Goal: Task Accomplishment & Management: Use online tool/utility

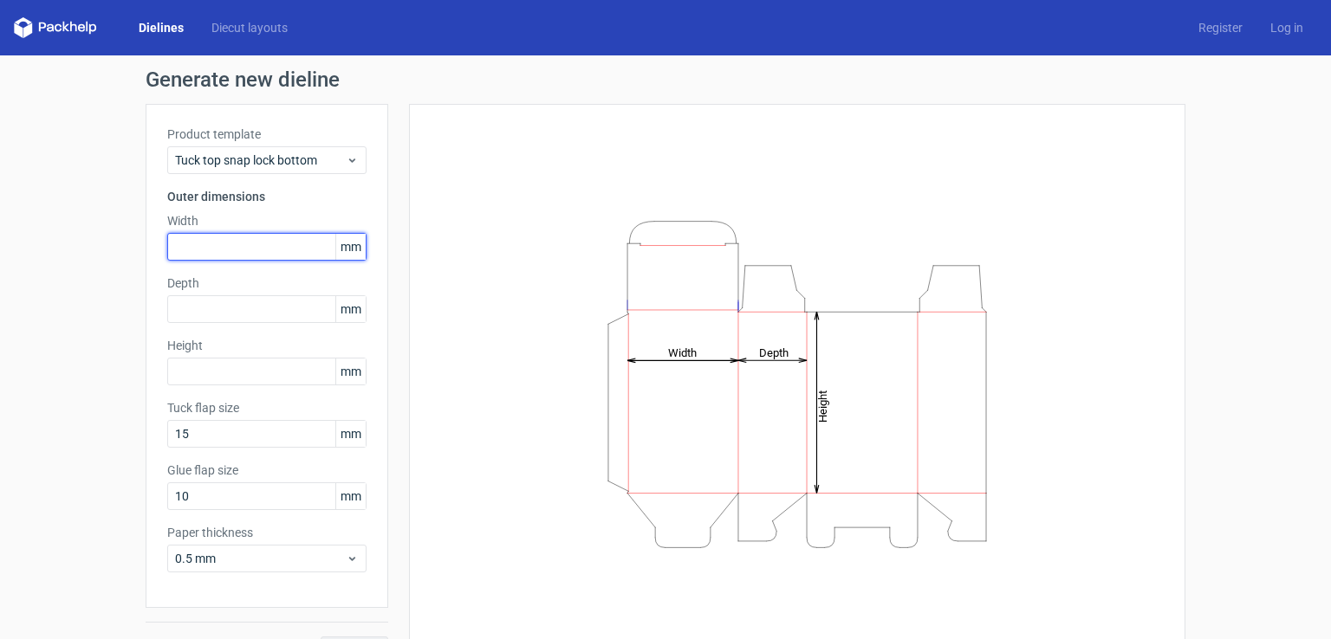
click at [221, 247] on input "text" at bounding box center [266, 247] width 199 height 28
type input "80"
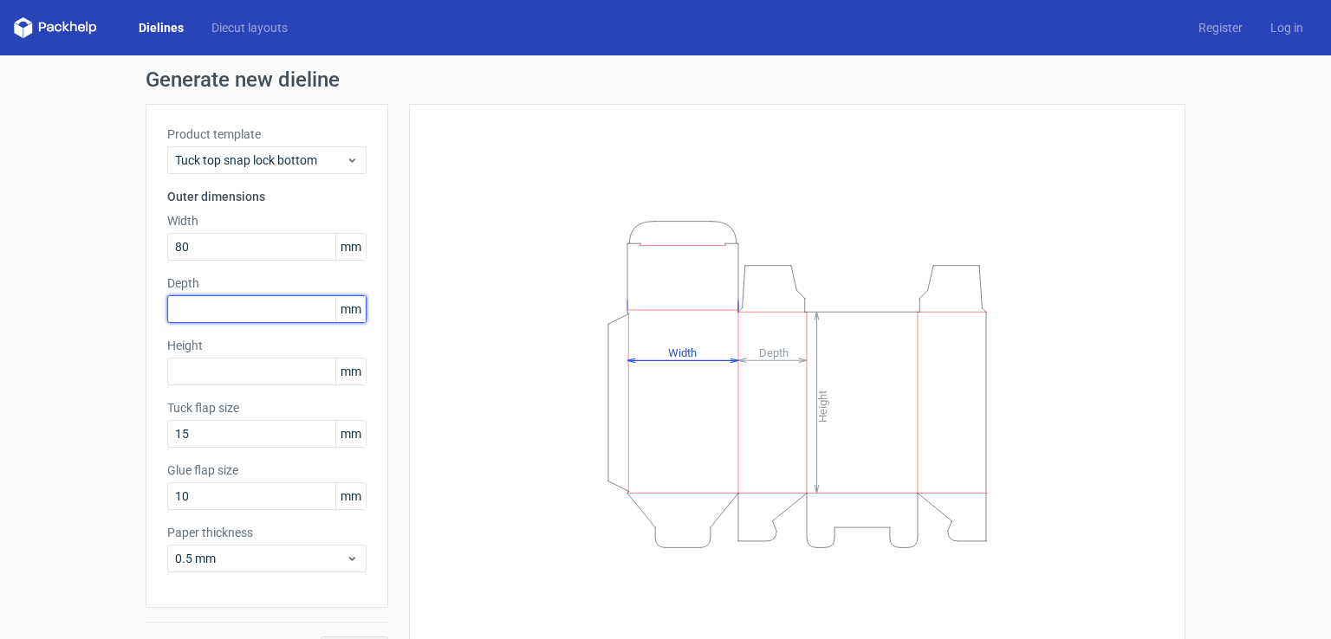
click at [254, 307] on input "text" at bounding box center [266, 309] width 199 height 28
type input "80"
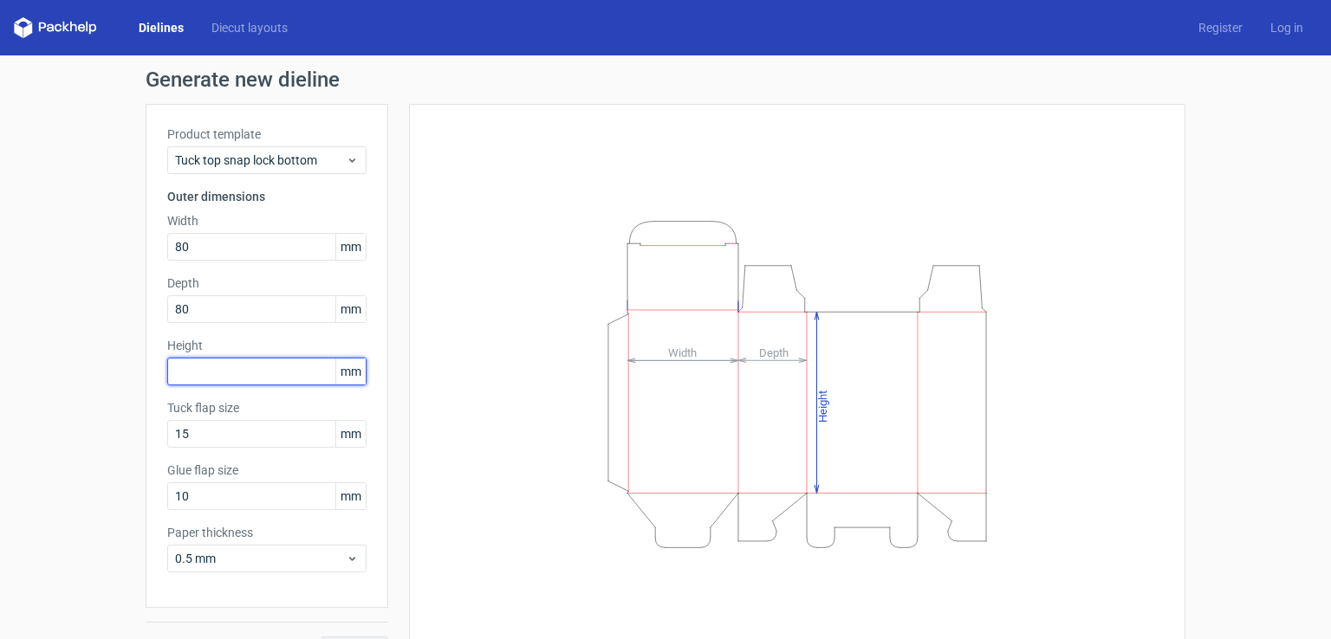
drag, startPoint x: 255, startPoint y: 372, endPoint x: 153, endPoint y: 283, distance: 135.0
click at [156, 284] on div "Product template Tuck top snap lock bottom Outer dimensions Width 80 mm Depth 8…" at bounding box center [267, 356] width 243 height 504
type input "300"
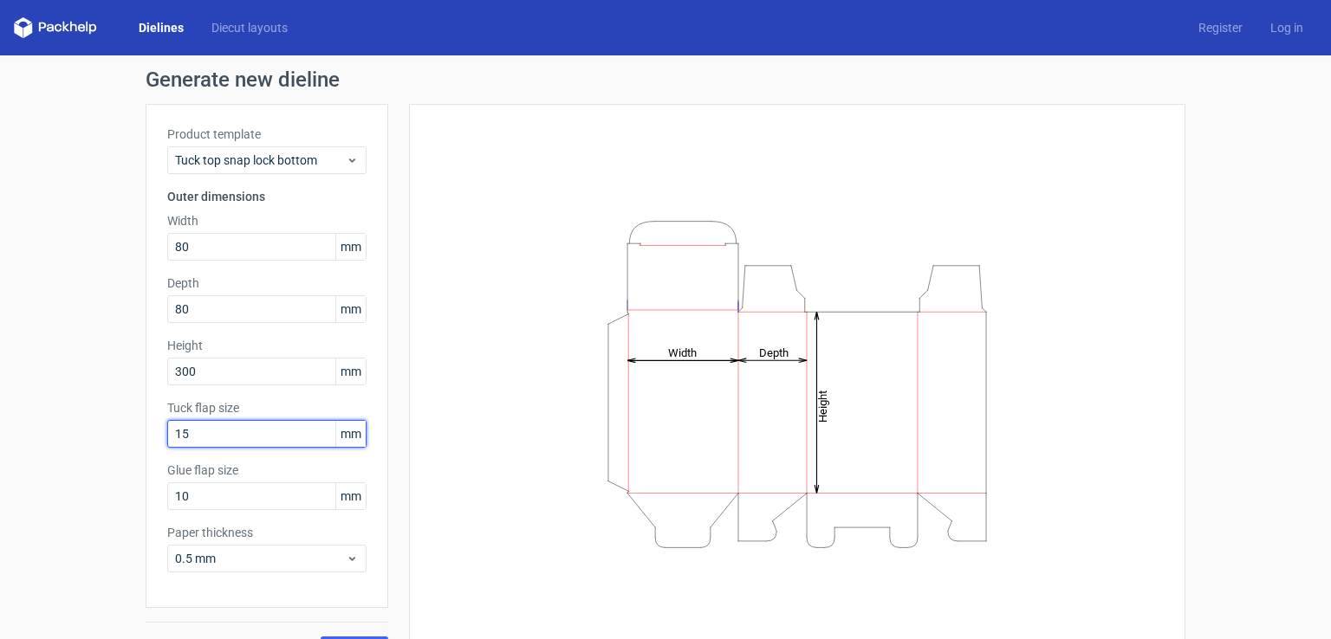
click at [234, 440] on input "15" at bounding box center [266, 434] width 199 height 28
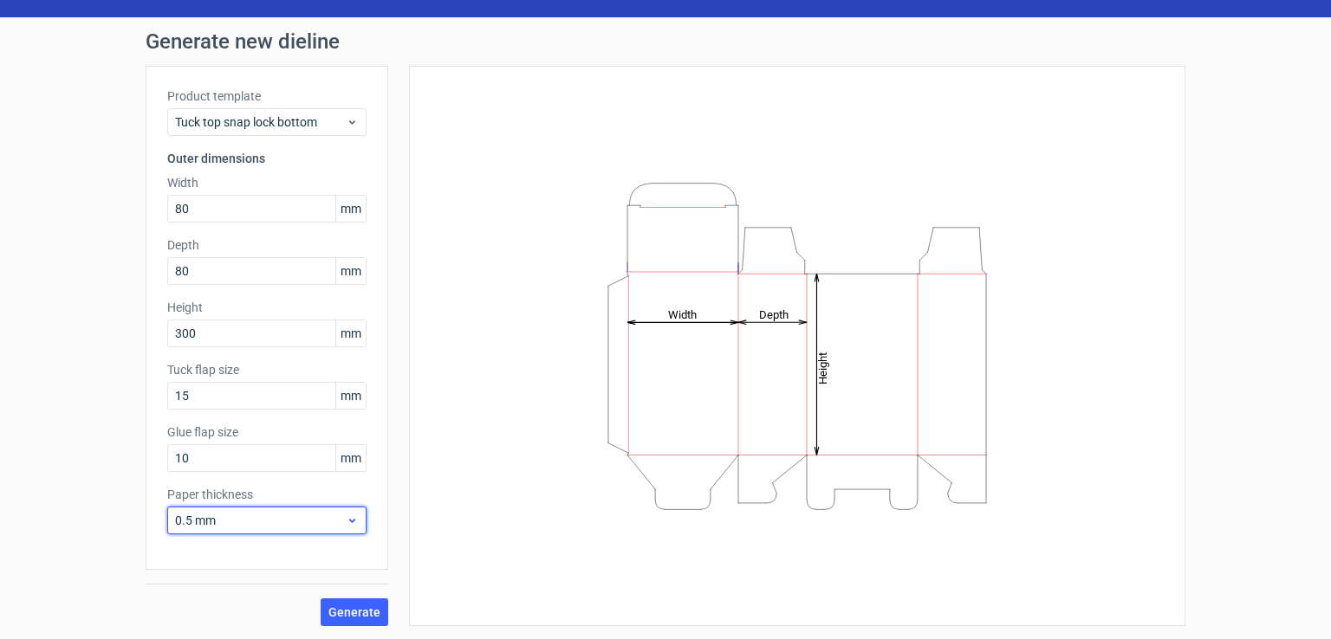
click at [270, 521] on span "0.5 mm" at bounding box center [260, 520] width 171 height 17
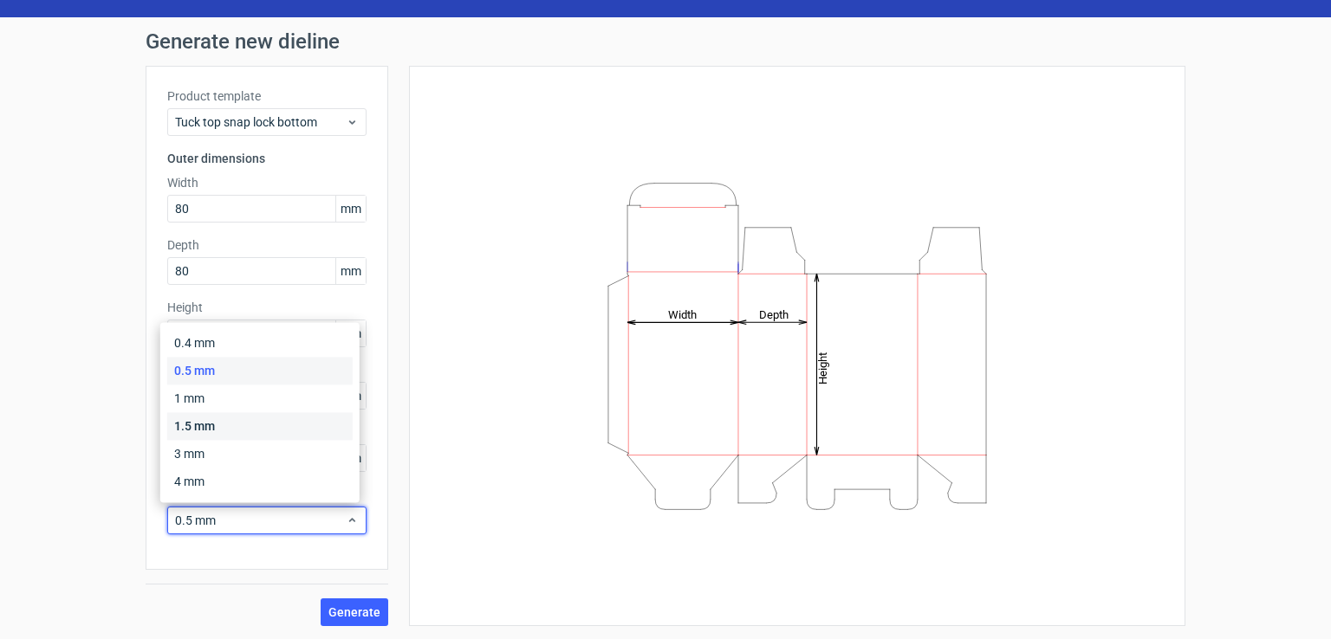
click at [195, 428] on div "1.5 mm" at bounding box center [259, 426] width 185 height 28
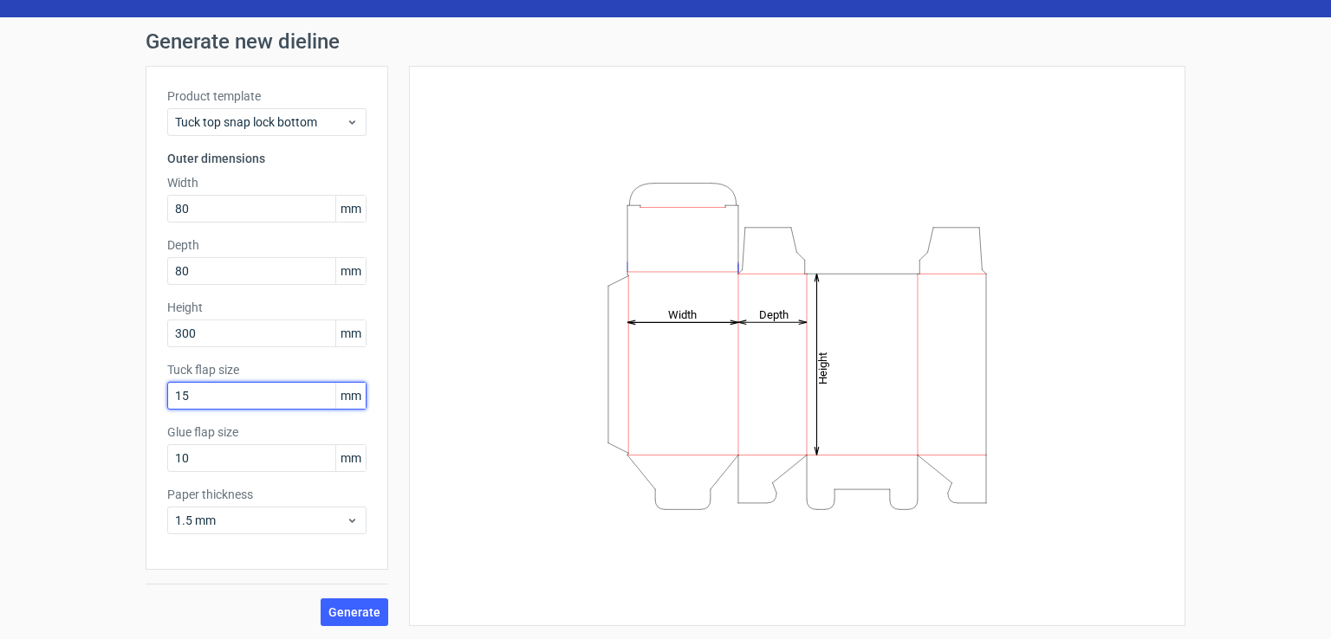
click at [275, 399] on input "15" at bounding box center [266, 396] width 199 height 28
click at [371, 610] on span "Generate" at bounding box center [354, 612] width 52 height 12
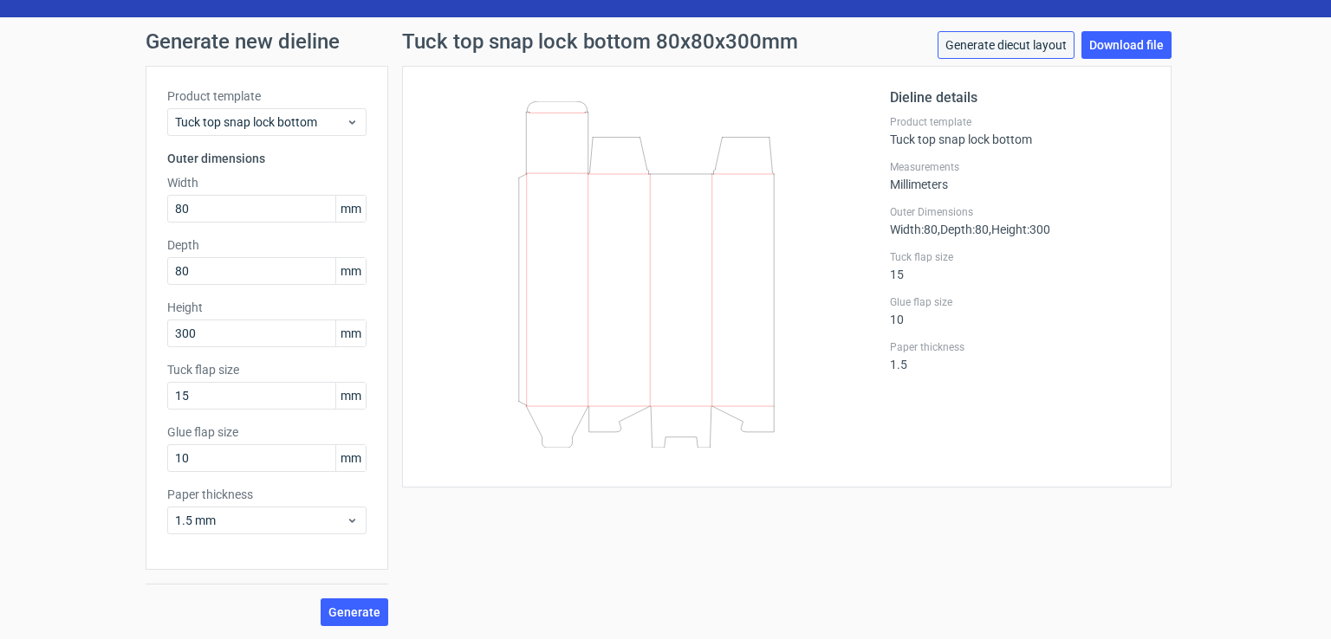
click at [991, 37] on link "Generate diecut layout" at bounding box center [1005, 45] width 137 height 28
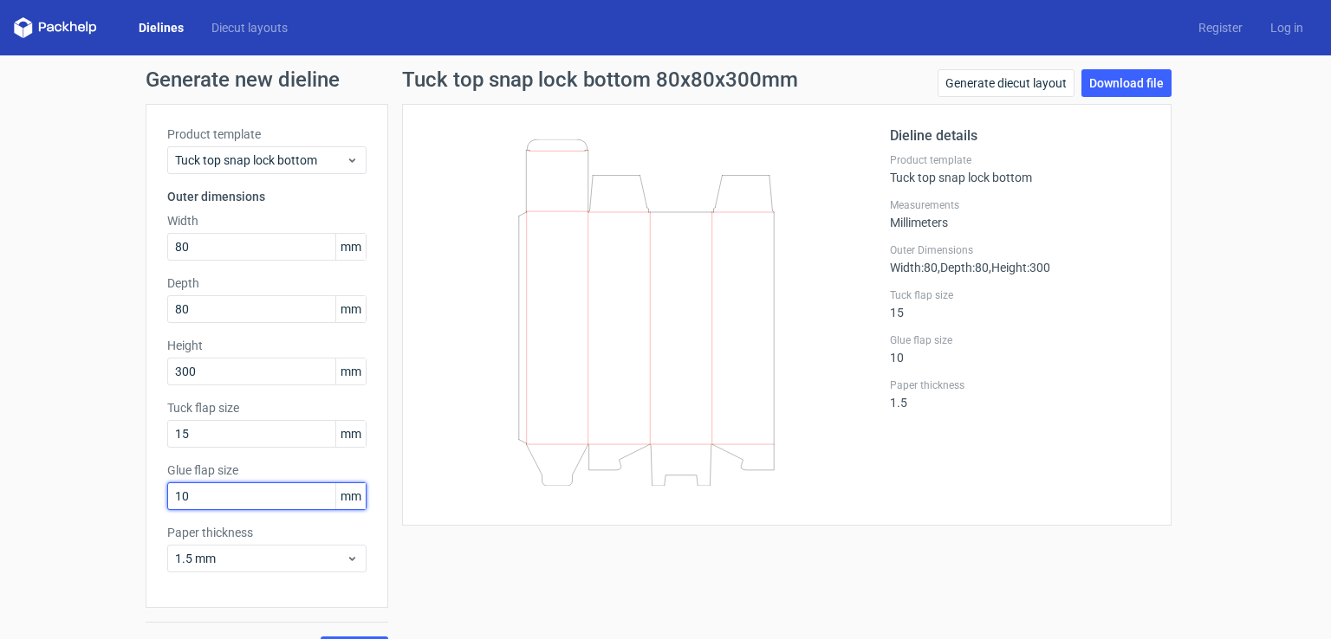
click at [185, 494] on input "10" at bounding box center [266, 496] width 199 height 28
drag, startPoint x: 185, startPoint y: 494, endPoint x: 160, endPoint y: 494, distance: 25.1
click at [167, 494] on input "10" at bounding box center [266, 496] width 199 height 28
click at [204, 433] on input "15" at bounding box center [266, 434] width 199 height 28
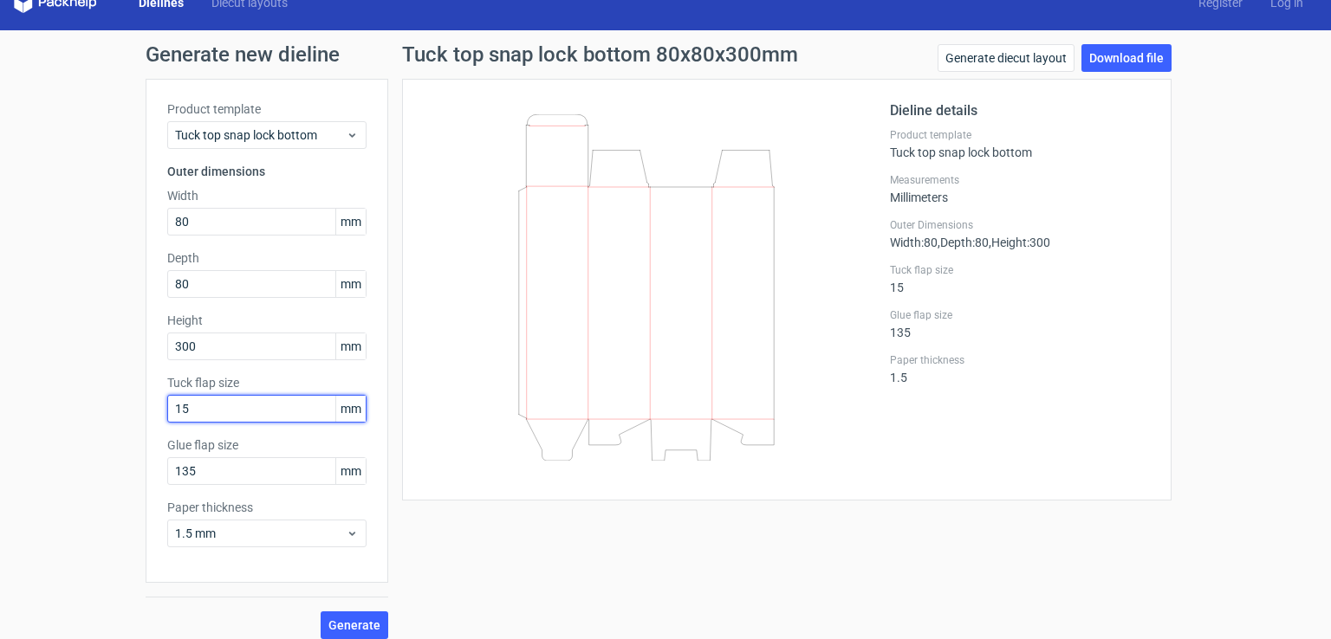
scroll to position [38, 0]
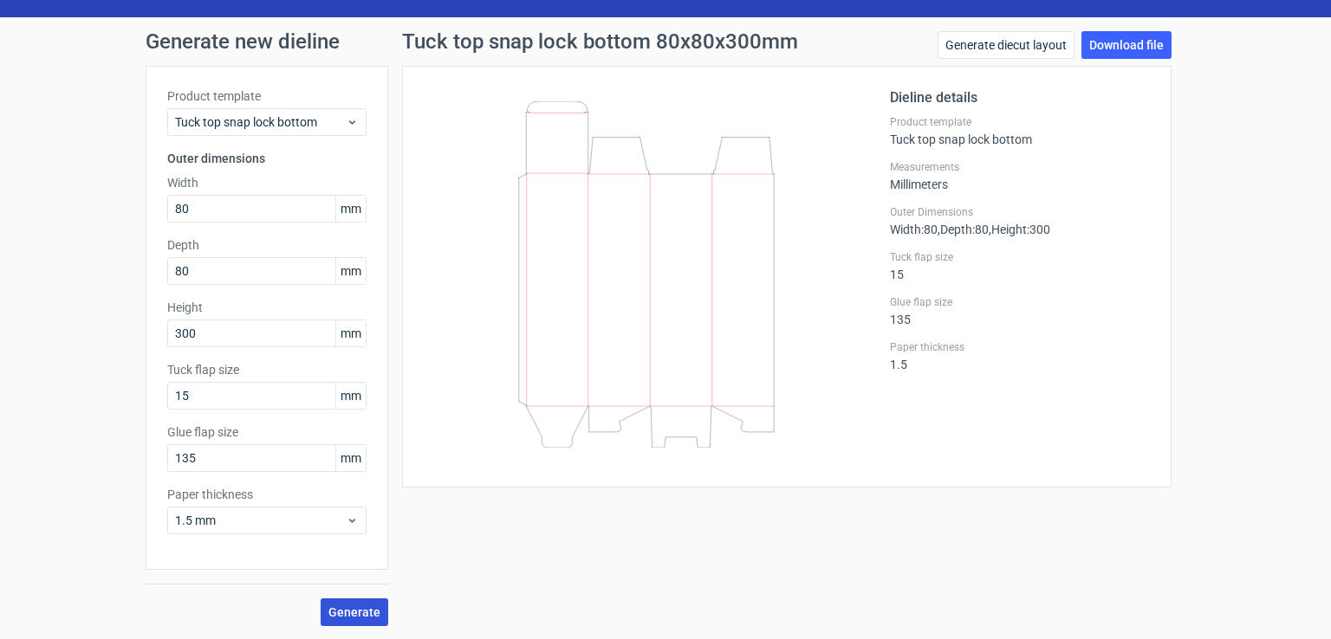
click at [347, 613] on span "Generate" at bounding box center [354, 612] width 52 height 12
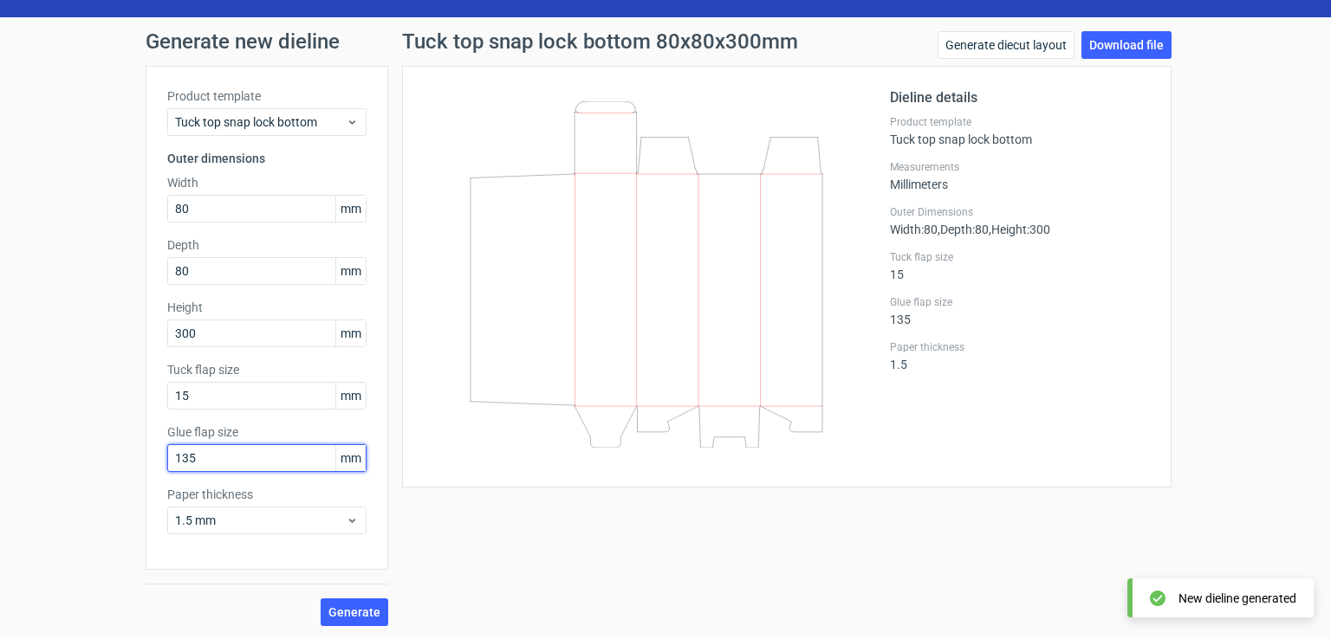
drag, startPoint x: 185, startPoint y: 453, endPoint x: 199, endPoint y: 457, distance: 15.1
click at [185, 453] on input "135" at bounding box center [266, 458] width 199 height 28
type input "13"
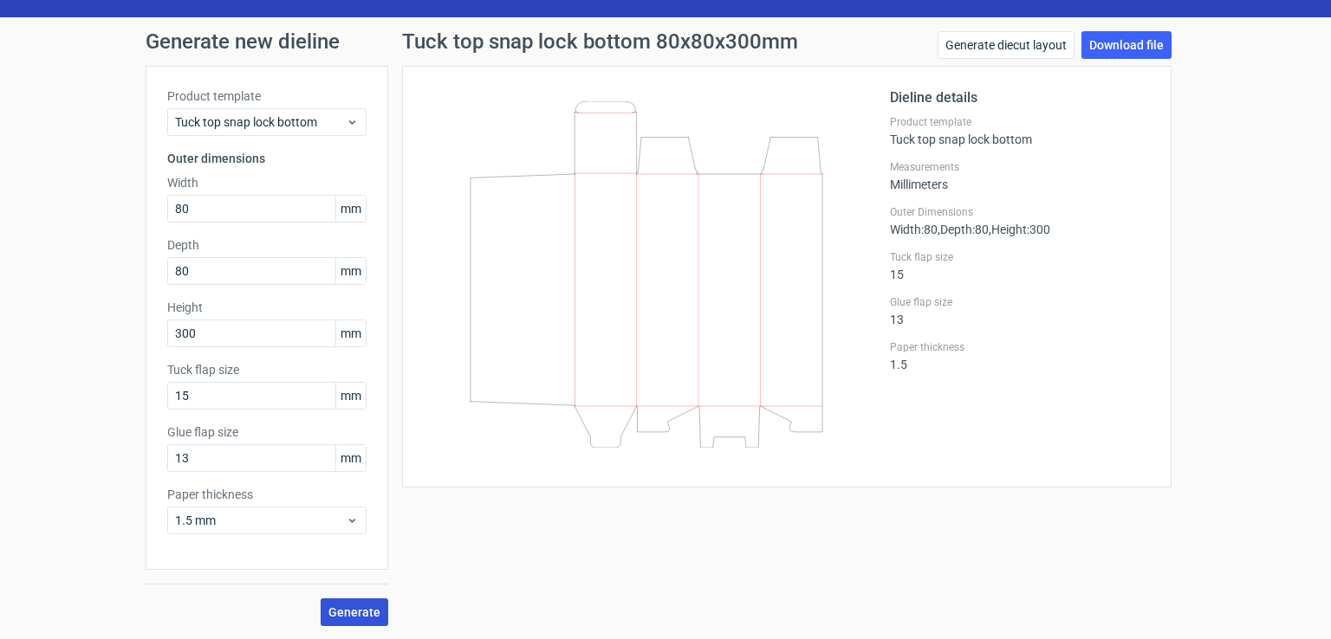
click at [347, 614] on span "Generate" at bounding box center [354, 612] width 52 height 12
click at [1097, 43] on link "Download file" at bounding box center [1126, 45] width 90 height 28
